Goal: Use online tool/utility: Utilize a website feature to perform a specific function

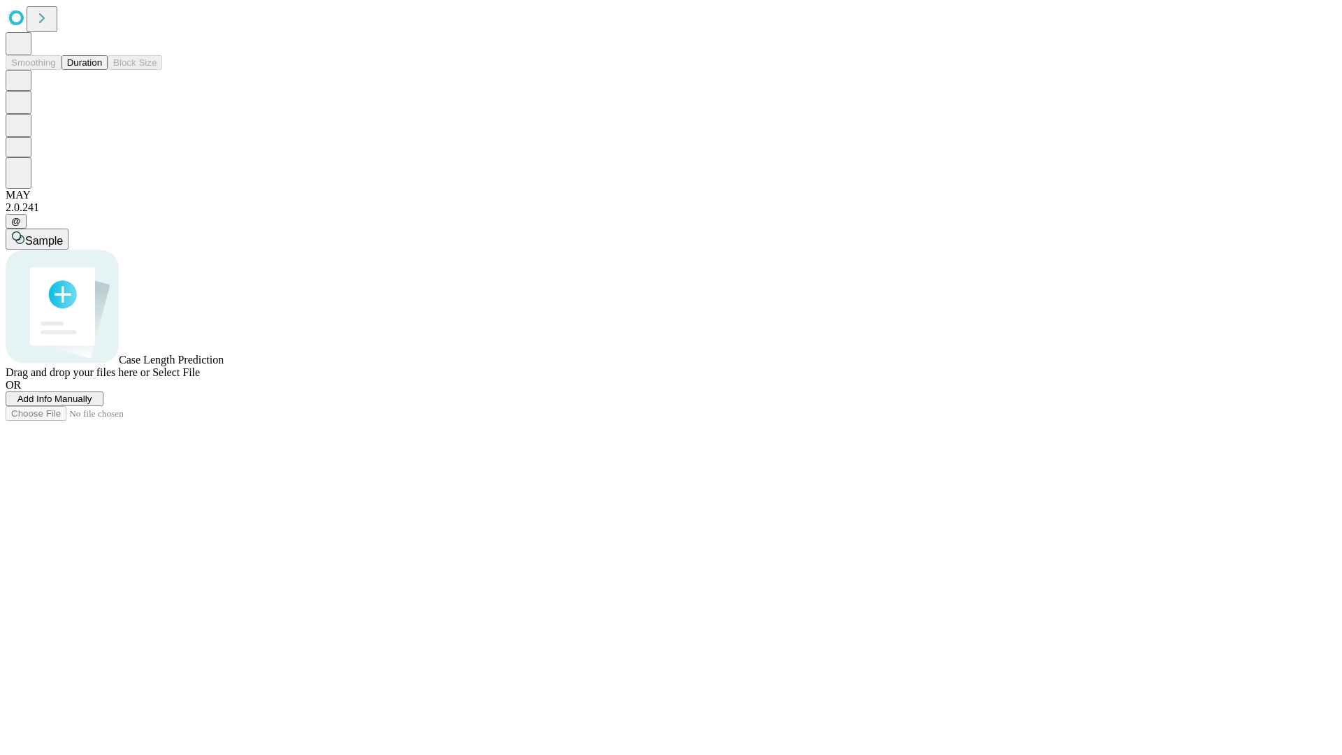
click at [102, 70] on button "Duration" at bounding box center [84, 62] width 46 height 15
click at [200, 378] on span "Select File" at bounding box center [176, 372] width 48 height 12
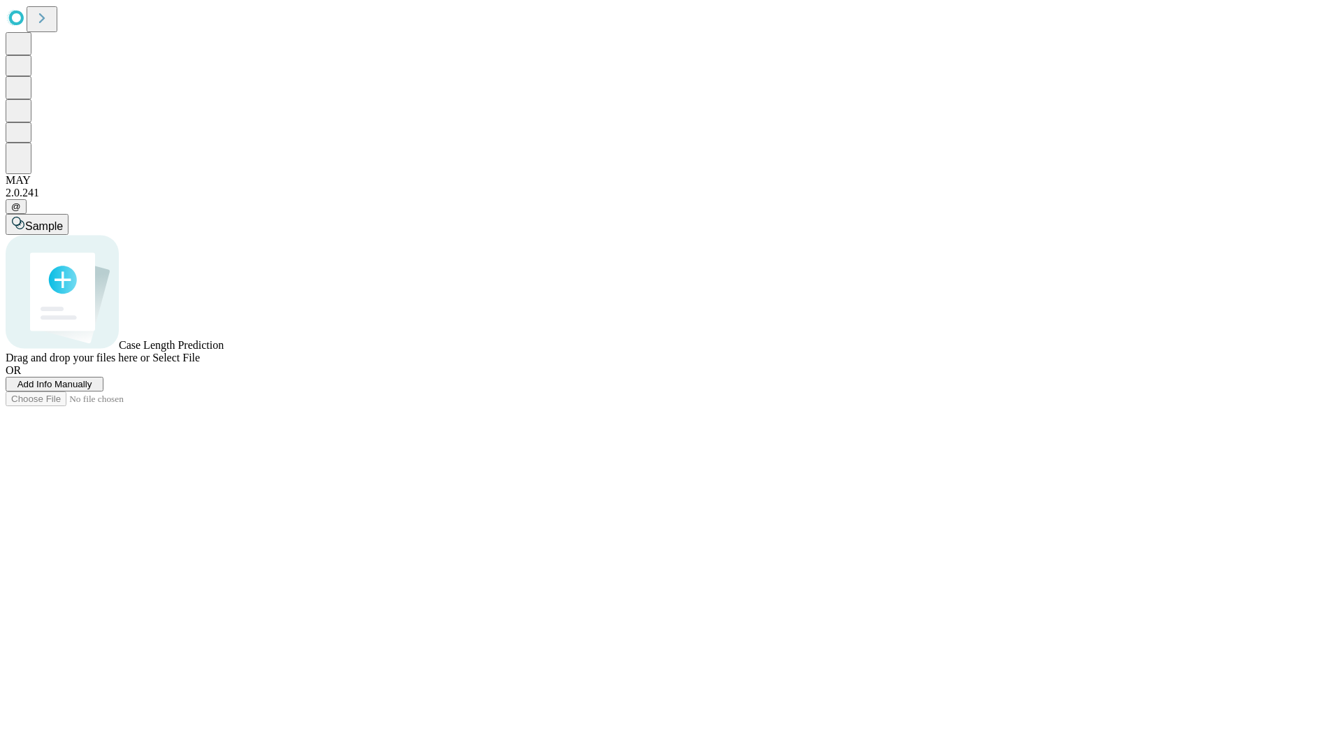
click at [200, 363] on span "Select File" at bounding box center [176, 358] width 48 height 12
